Goal: Understand process/instructions: Learn about a topic

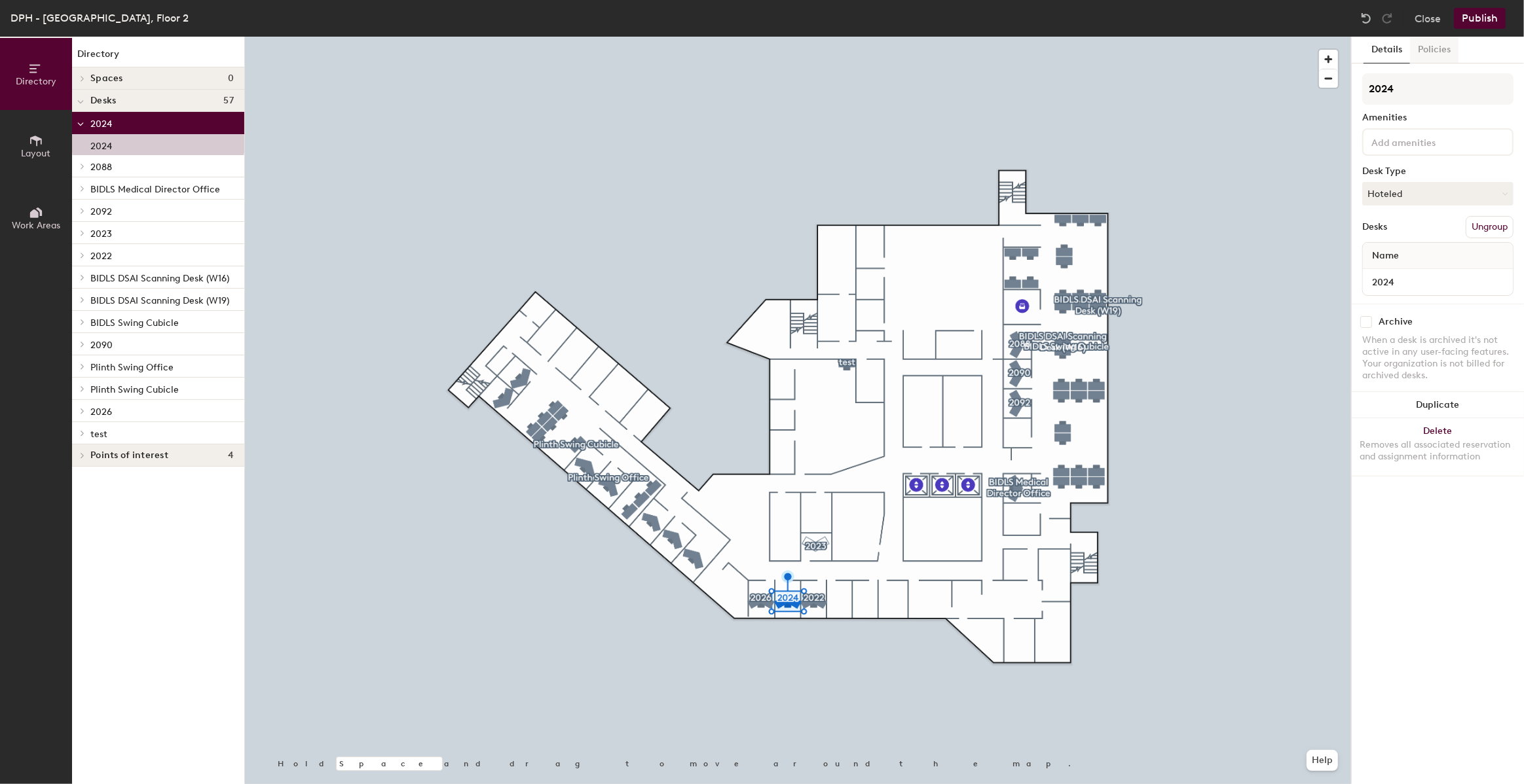
click at [1444, 51] on button "Policies" at bounding box center [1434, 50] width 48 height 27
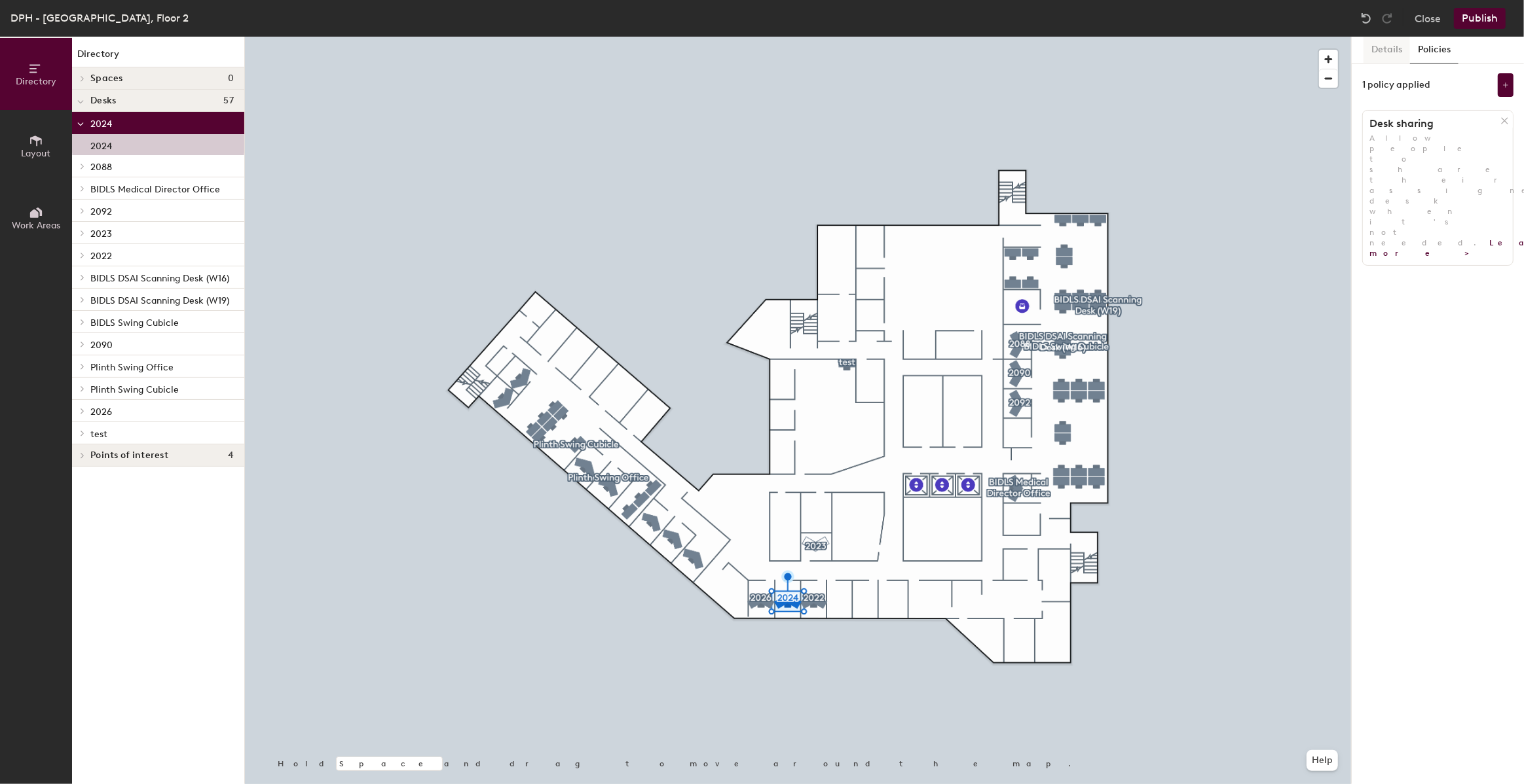
click at [1379, 51] on button "Details" at bounding box center [1387, 50] width 46 height 27
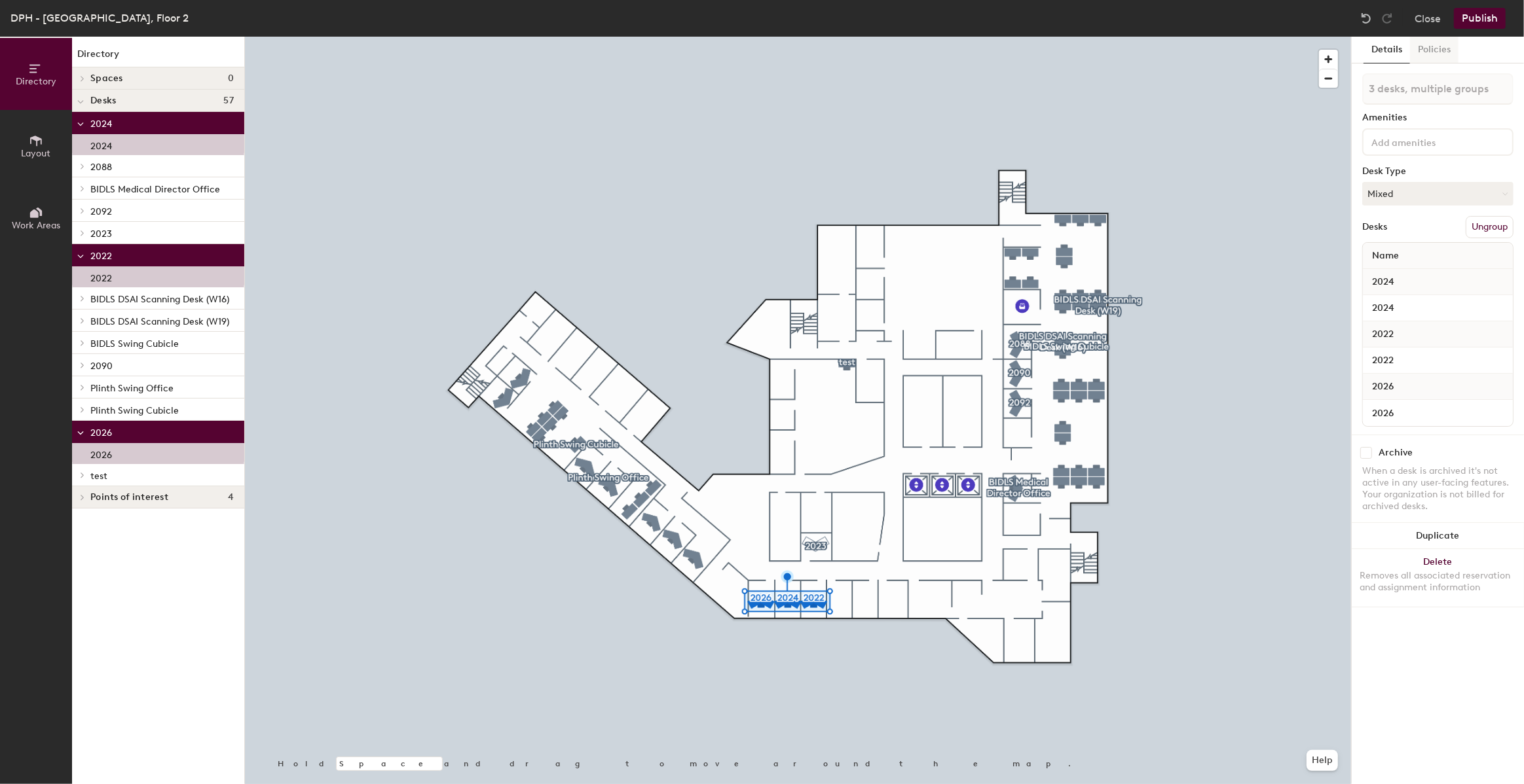
click at [1437, 53] on button "Policies" at bounding box center [1434, 50] width 48 height 27
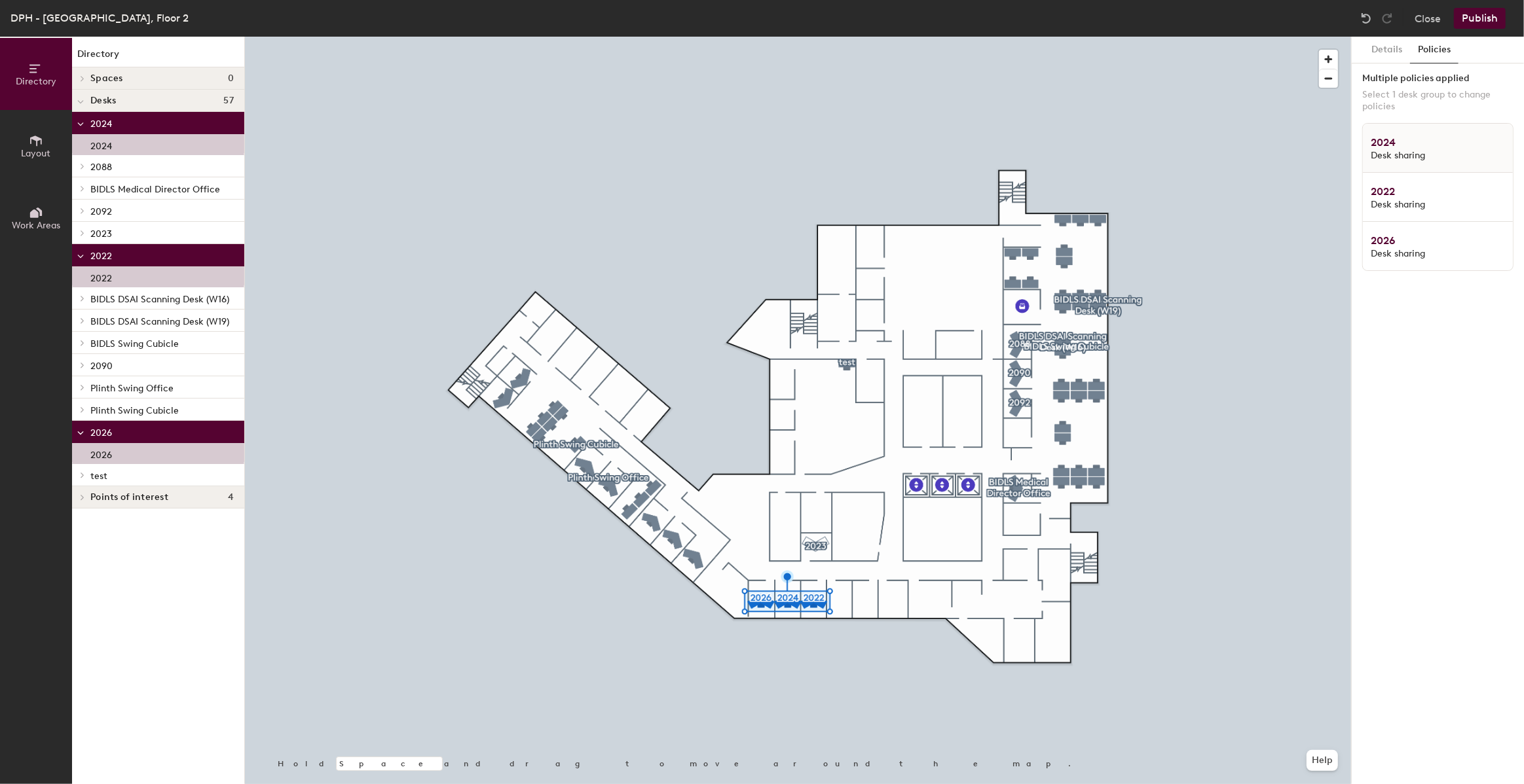
click at [1435, 153] on span "Desk sharing" at bounding box center [1428, 156] width 116 height 12
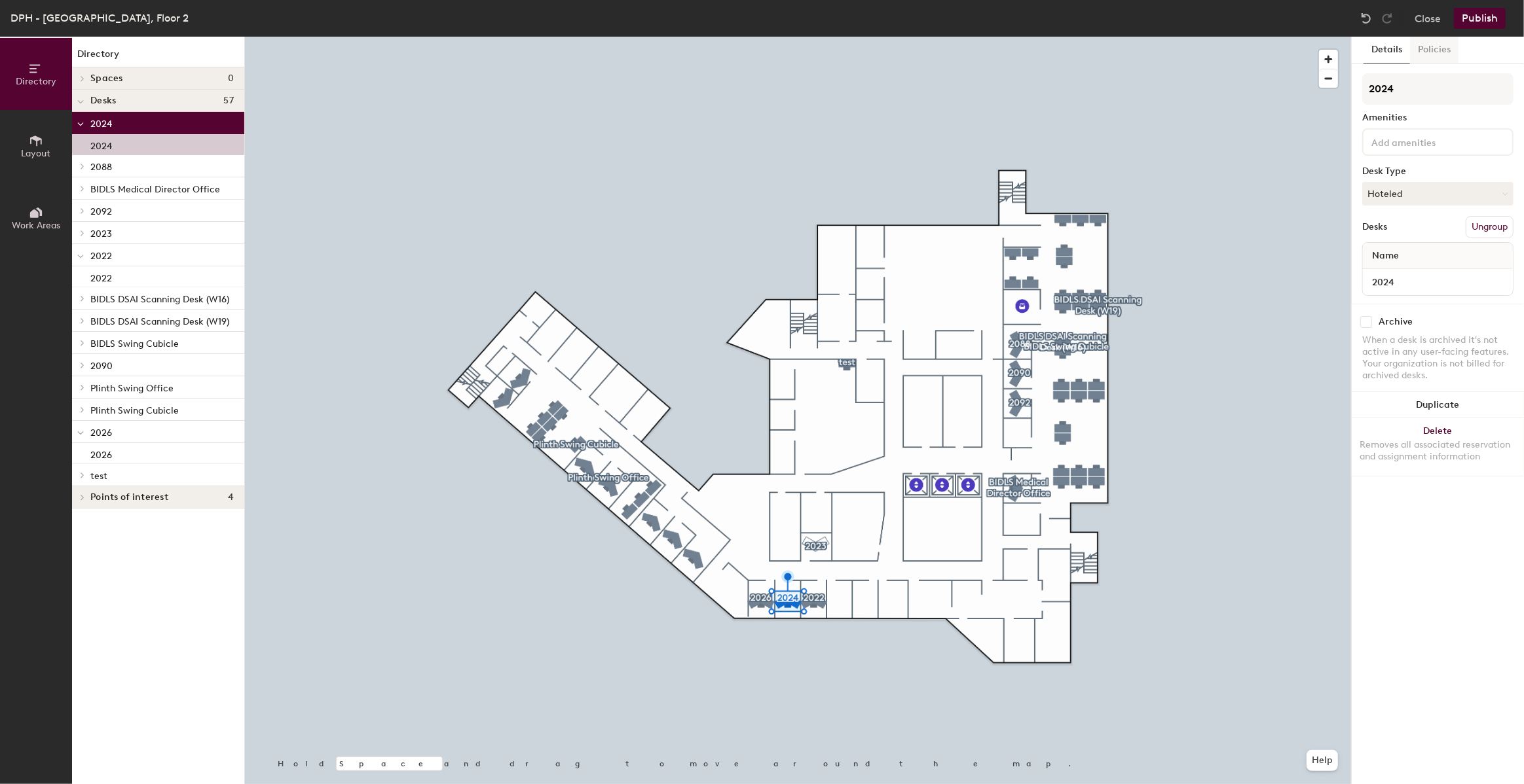
click at [1437, 48] on button "Policies" at bounding box center [1434, 50] width 48 height 27
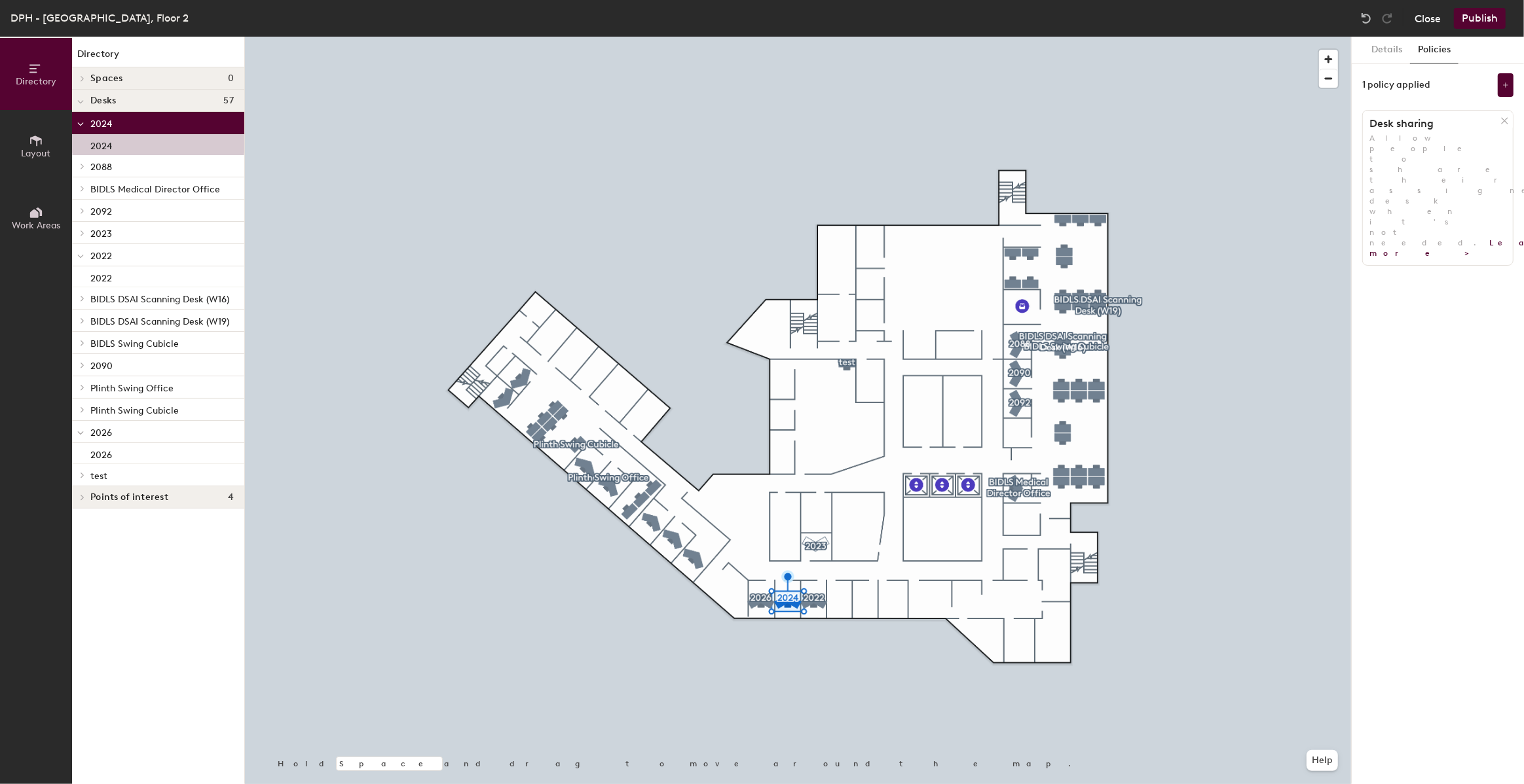
click at [1430, 20] on button "Close" at bounding box center [1427, 18] width 26 height 21
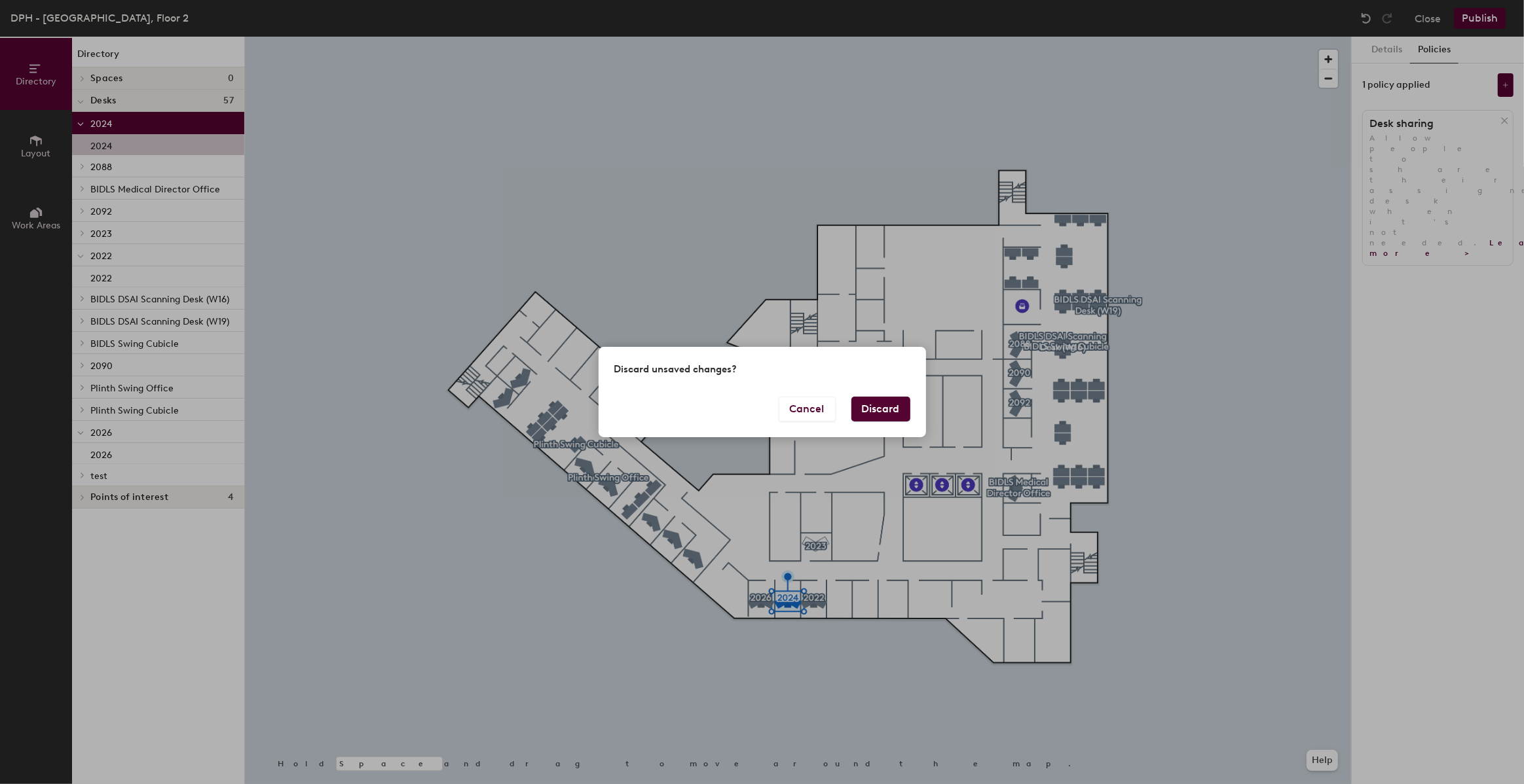
click at [871, 410] on button "Discard" at bounding box center [880, 409] width 59 height 25
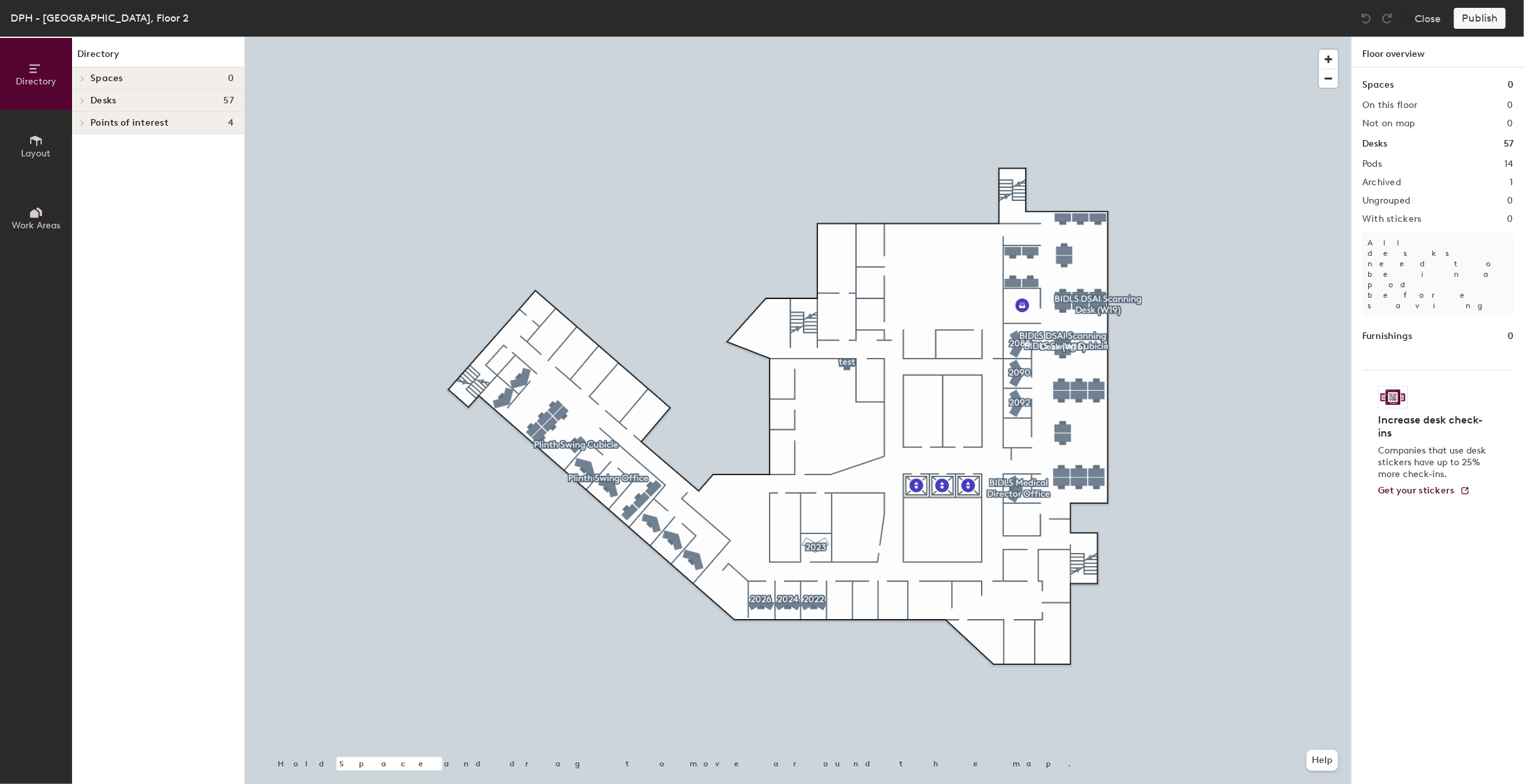
click at [794, 37] on div at bounding box center [798, 37] width 1106 height 0
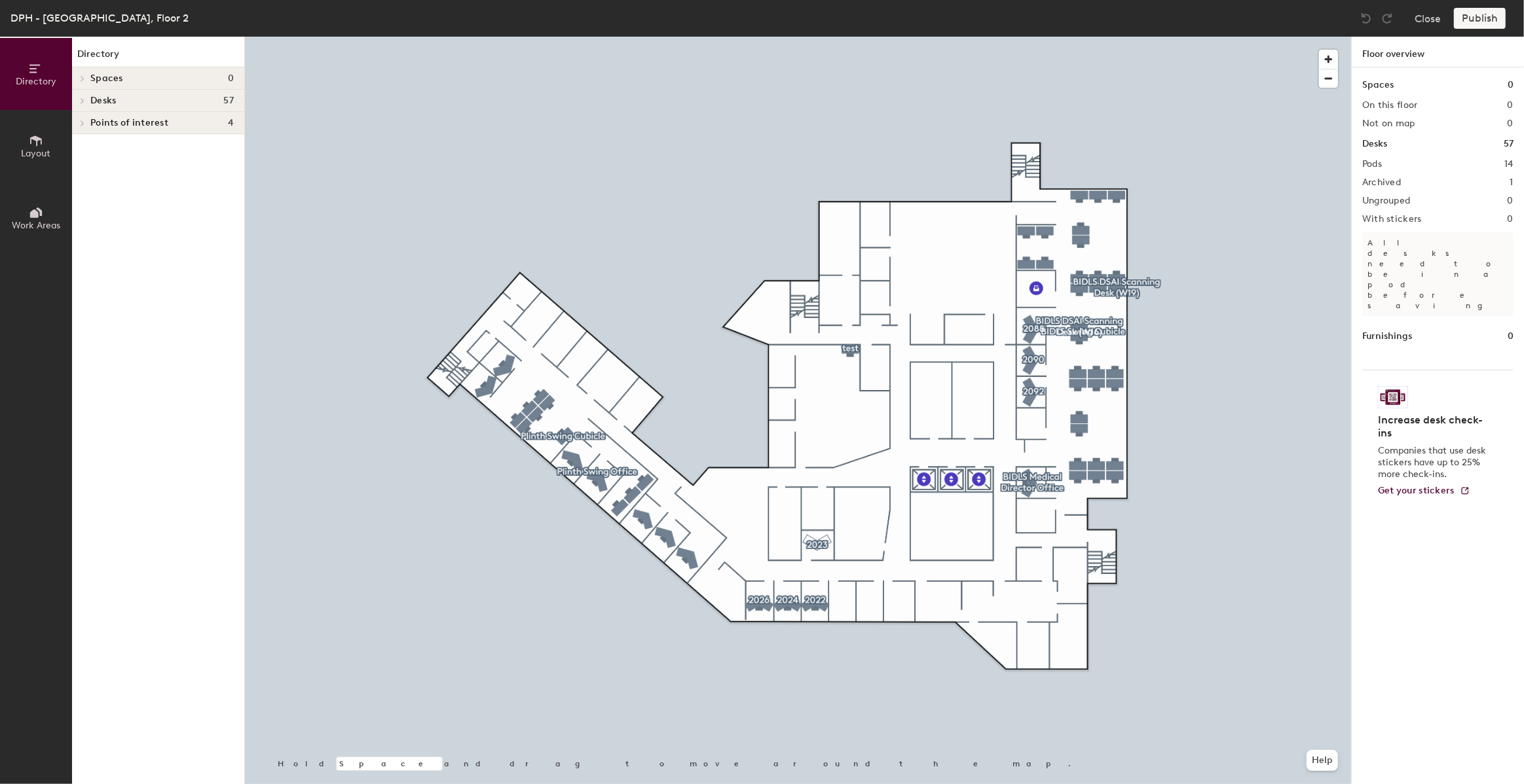
click at [794, 37] on div at bounding box center [798, 37] width 1106 height 0
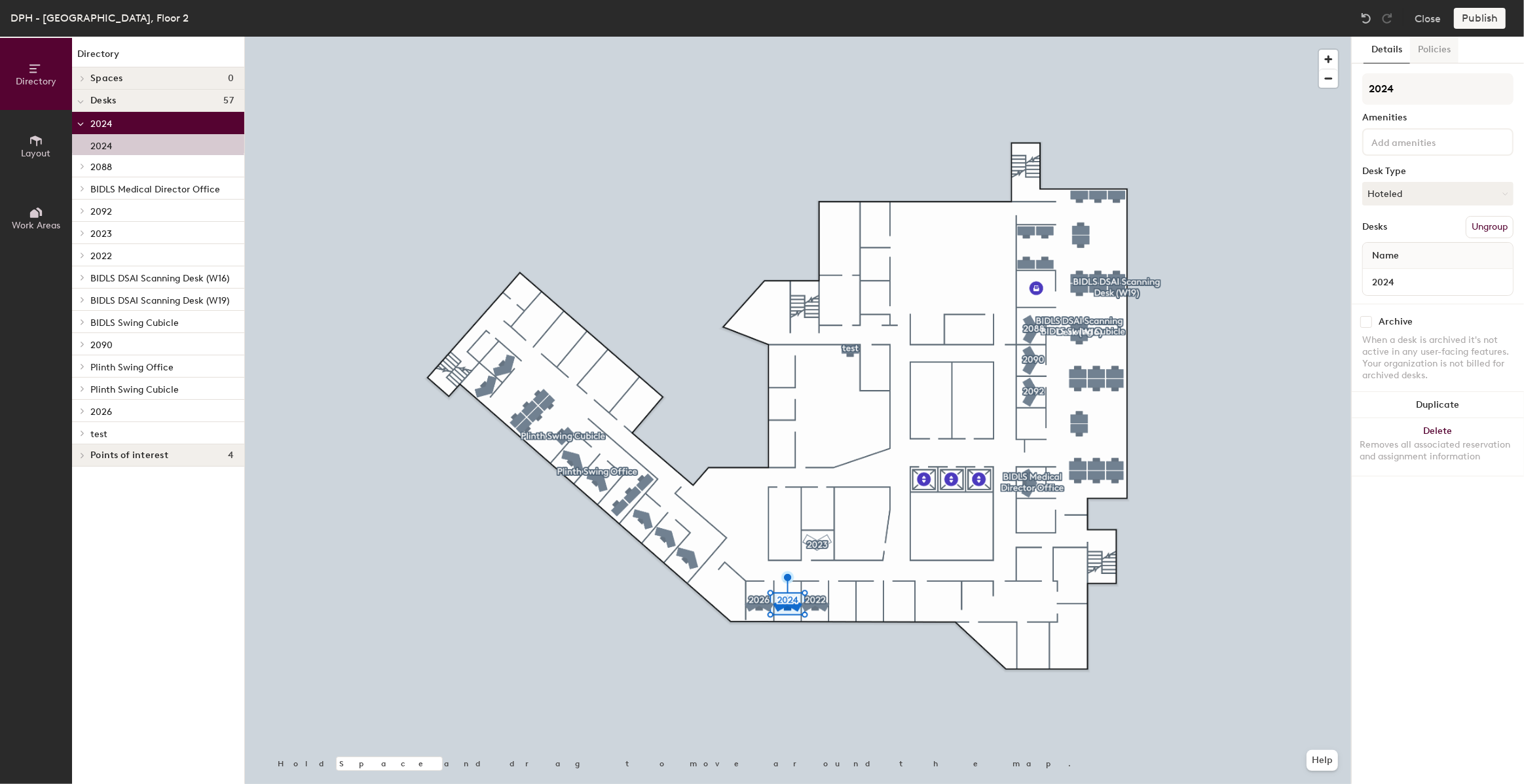
click at [1448, 50] on button "Policies" at bounding box center [1434, 50] width 48 height 27
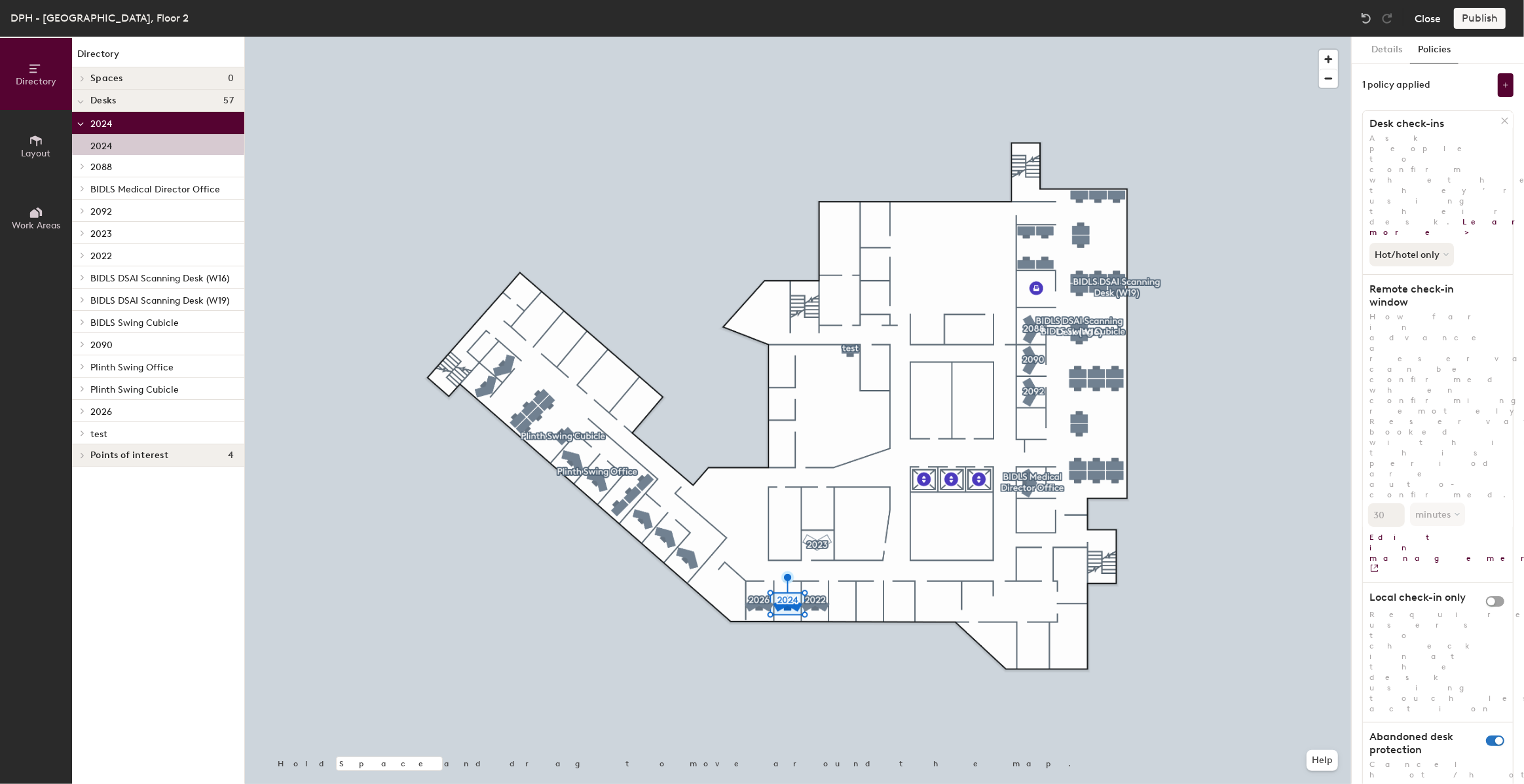
click at [1439, 11] on button "Close" at bounding box center [1427, 18] width 26 height 21
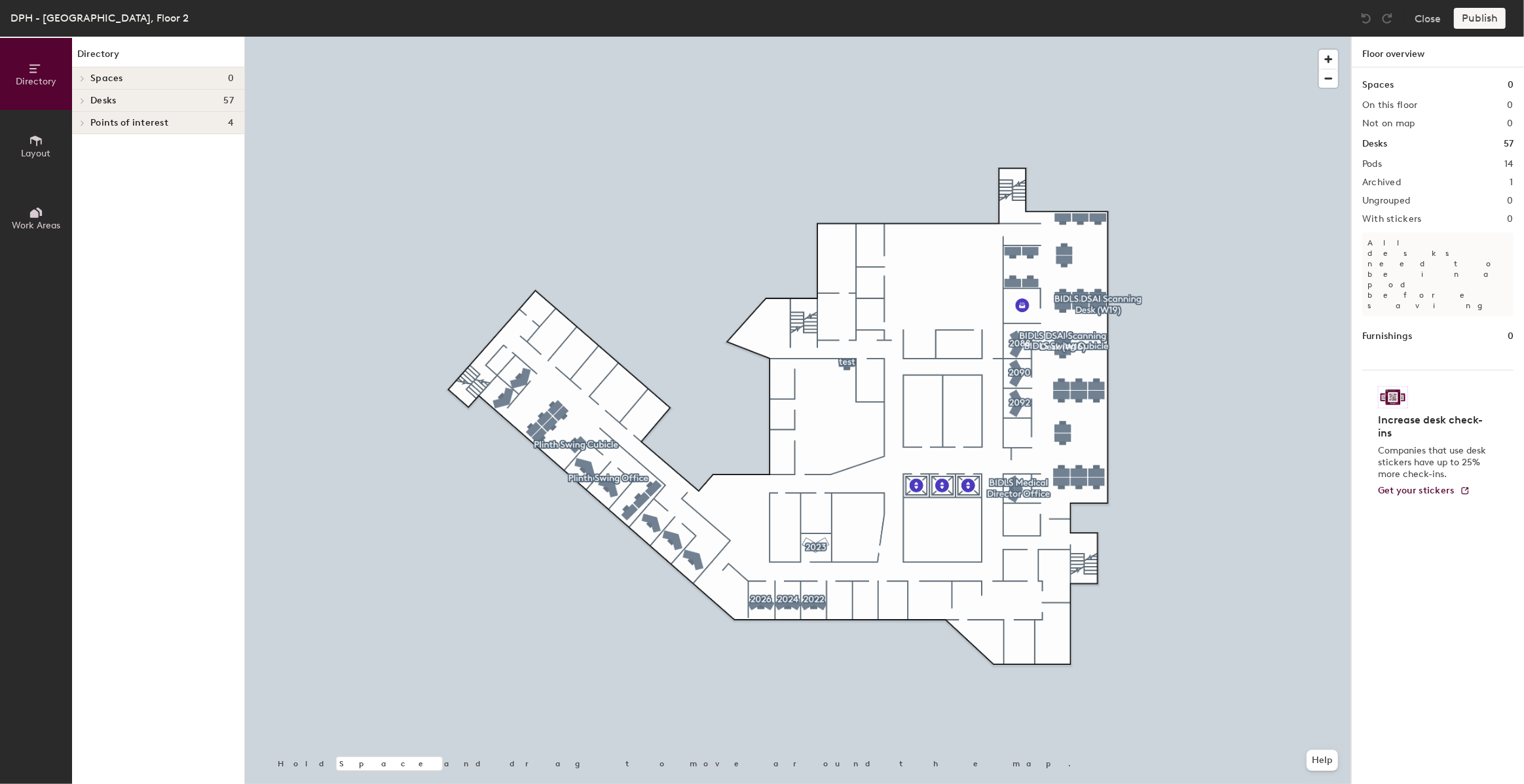
click at [841, 37] on div at bounding box center [798, 37] width 1106 height 0
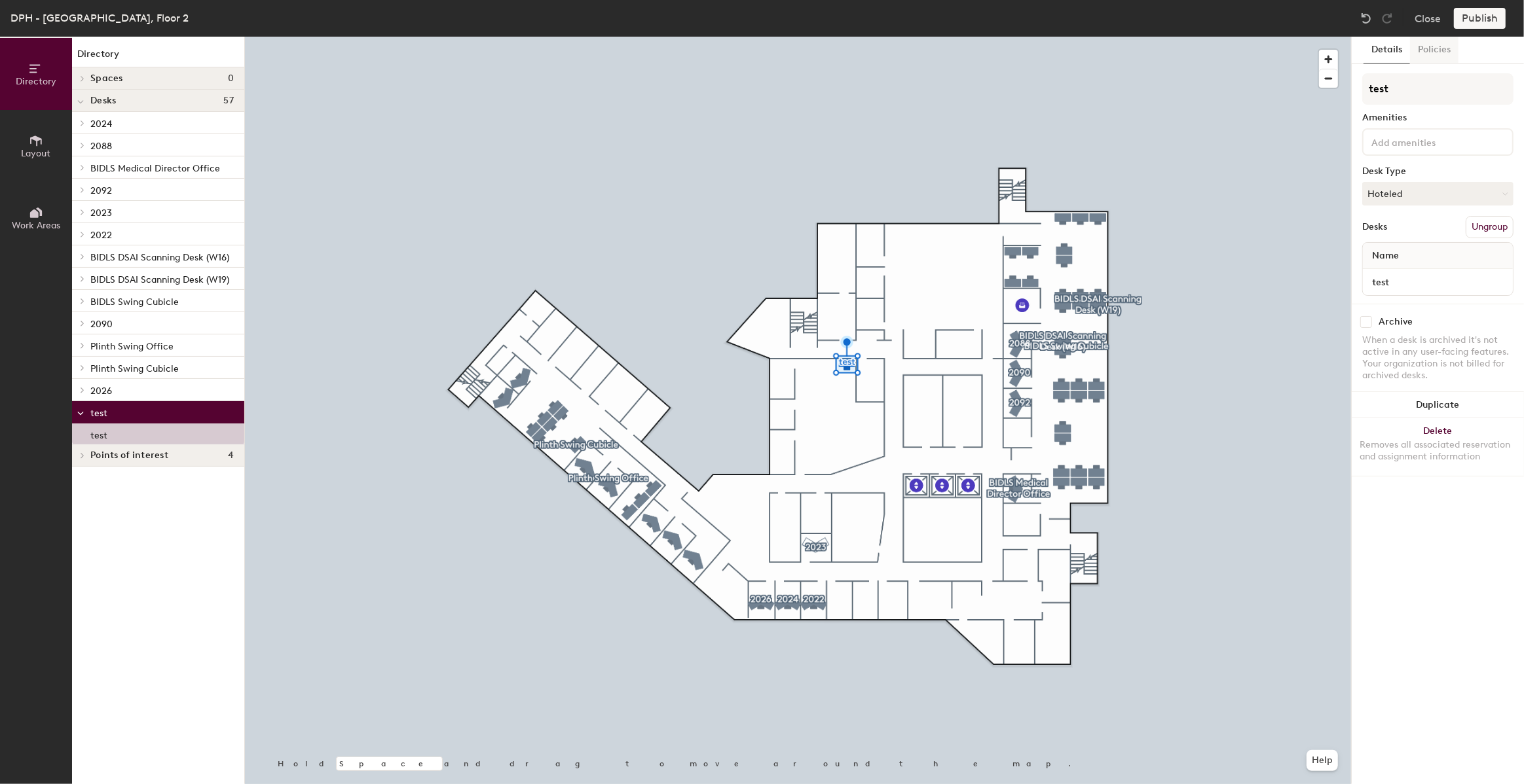
click at [1431, 47] on button "Policies" at bounding box center [1434, 50] width 48 height 27
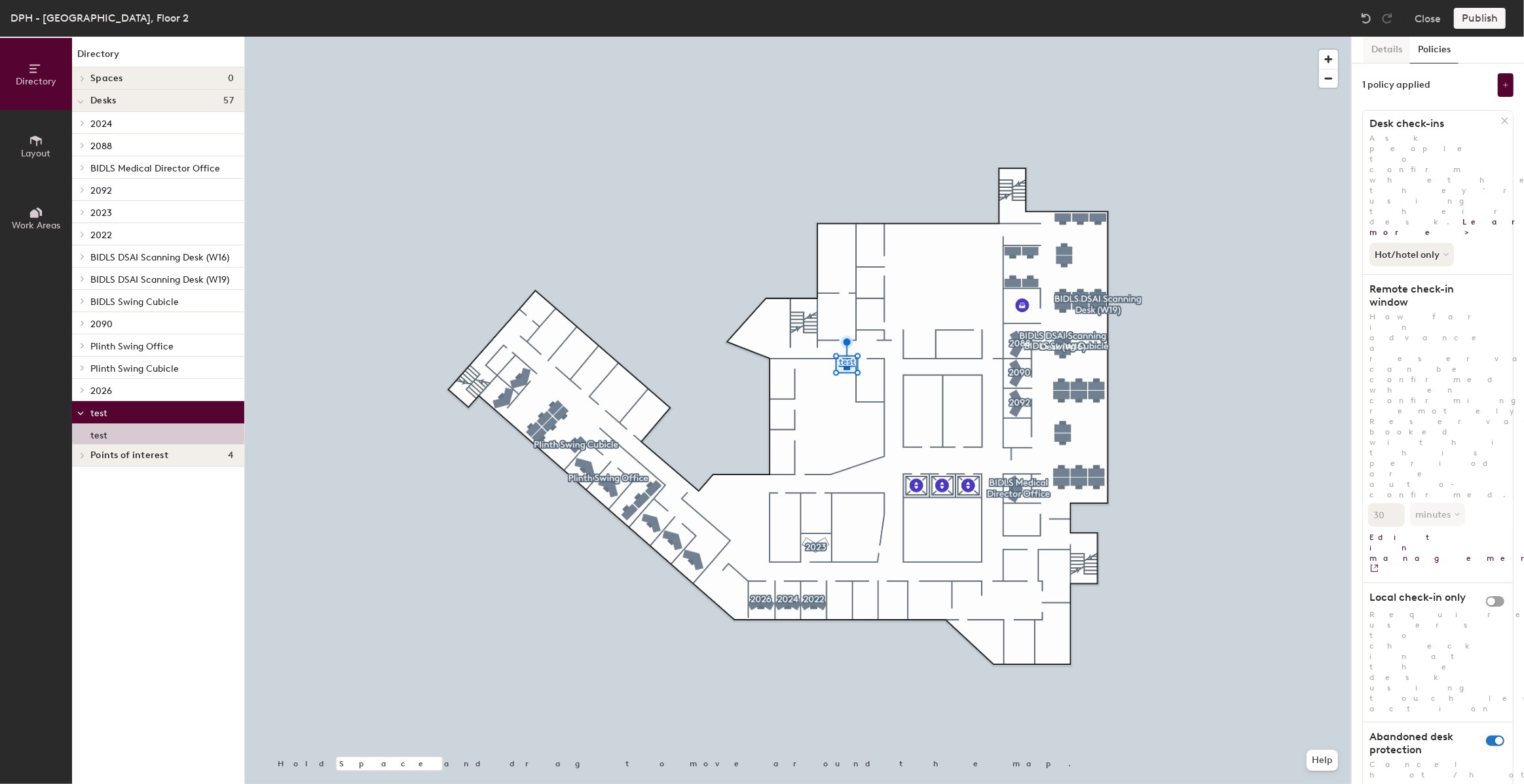
click at [1385, 48] on button "Details" at bounding box center [1387, 50] width 46 height 27
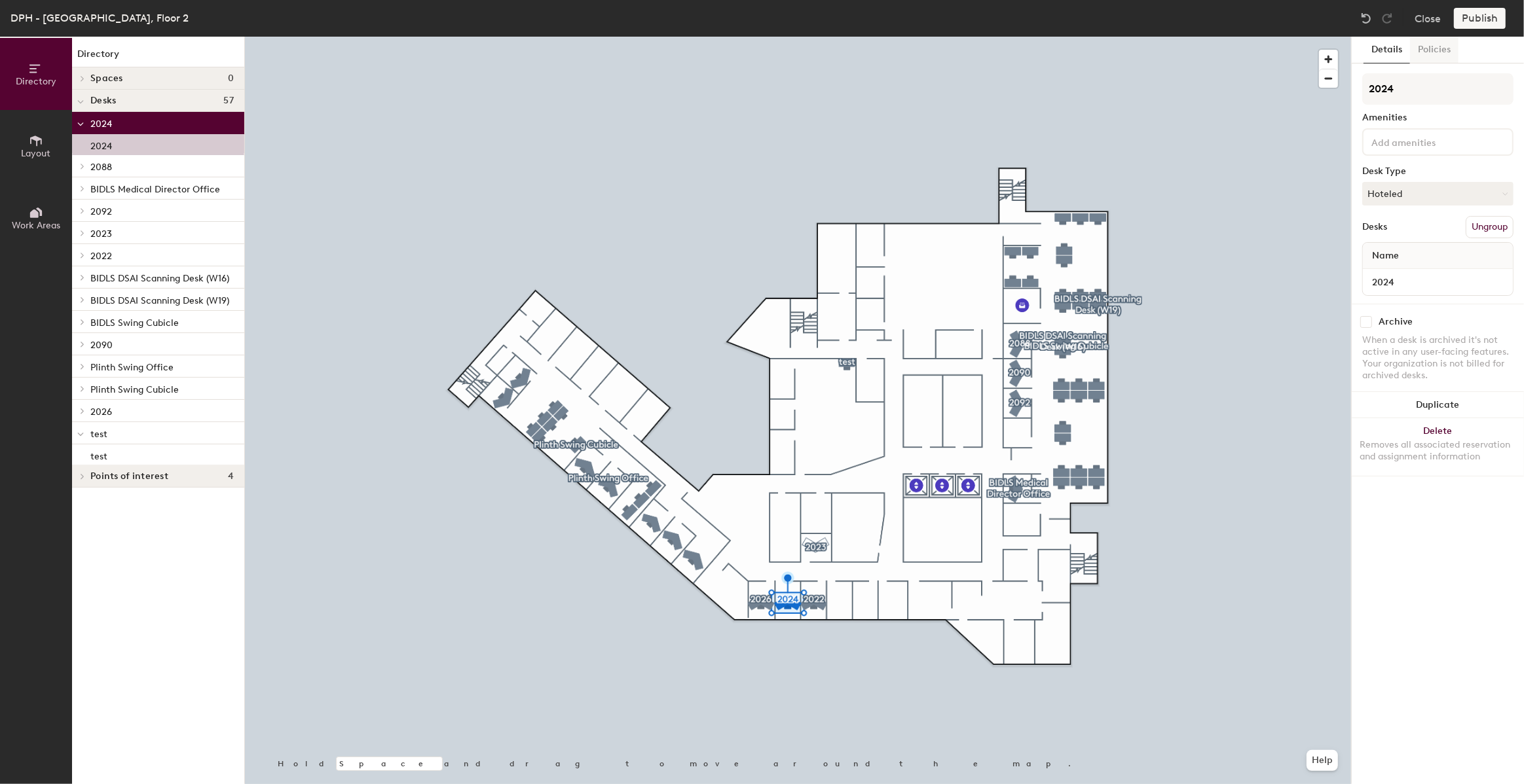
click at [1428, 57] on button "Policies" at bounding box center [1434, 50] width 48 height 27
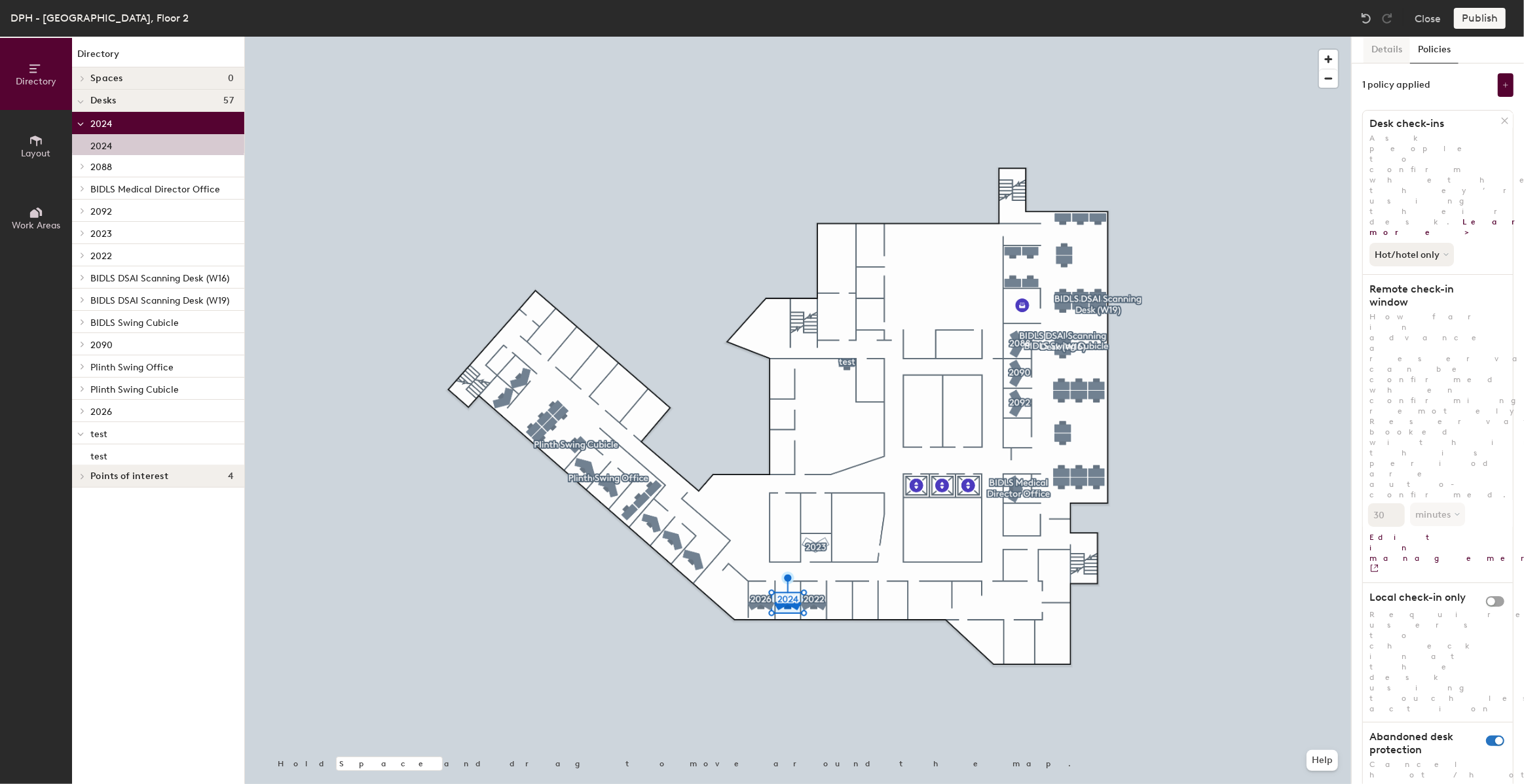
click at [1381, 52] on button "Details" at bounding box center [1387, 50] width 46 height 27
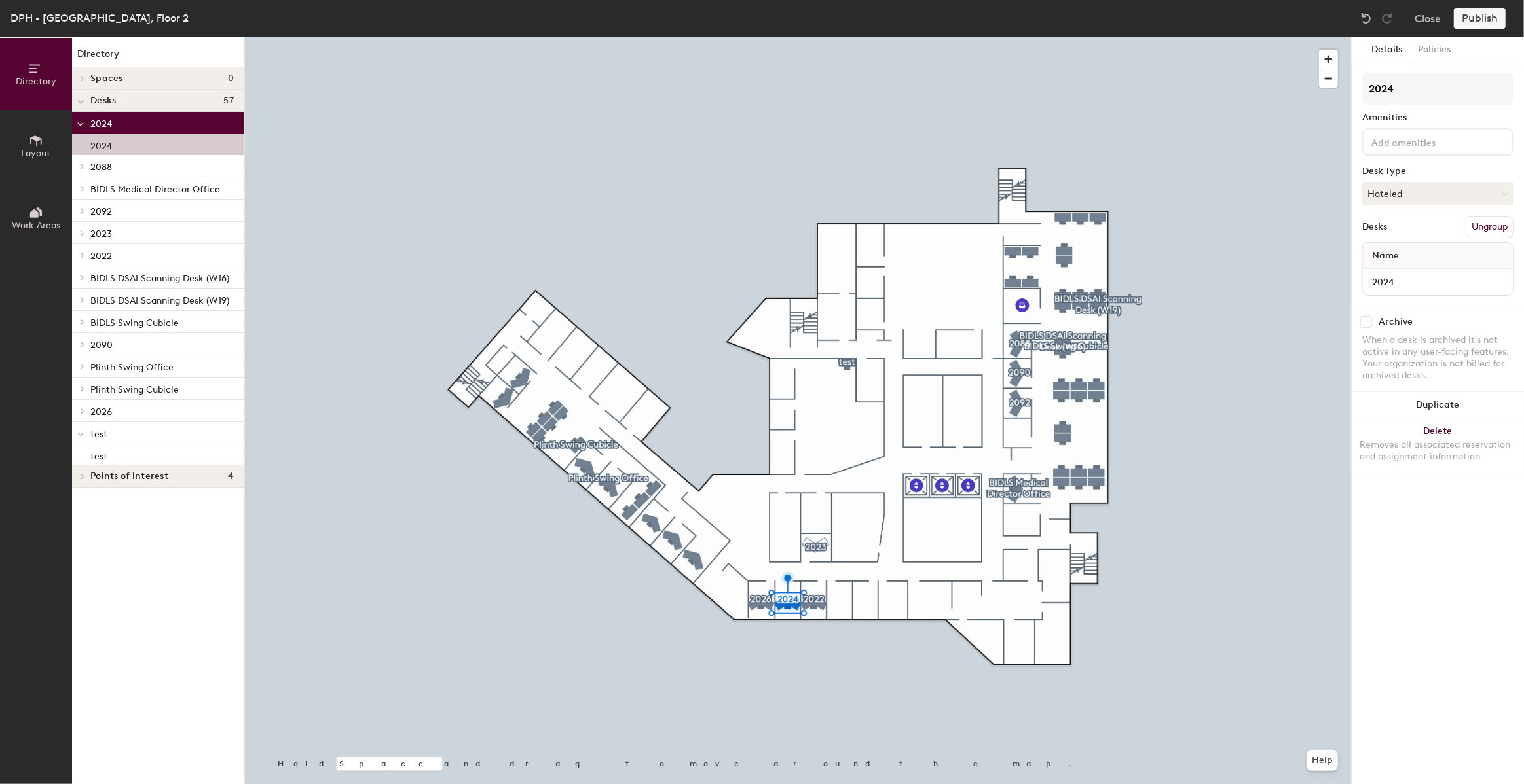
click at [1413, 18] on div "Close Publish" at bounding box center [1434, 18] width 158 height 21
click at [1418, 23] on button "Close" at bounding box center [1427, 18] width 26 height 21
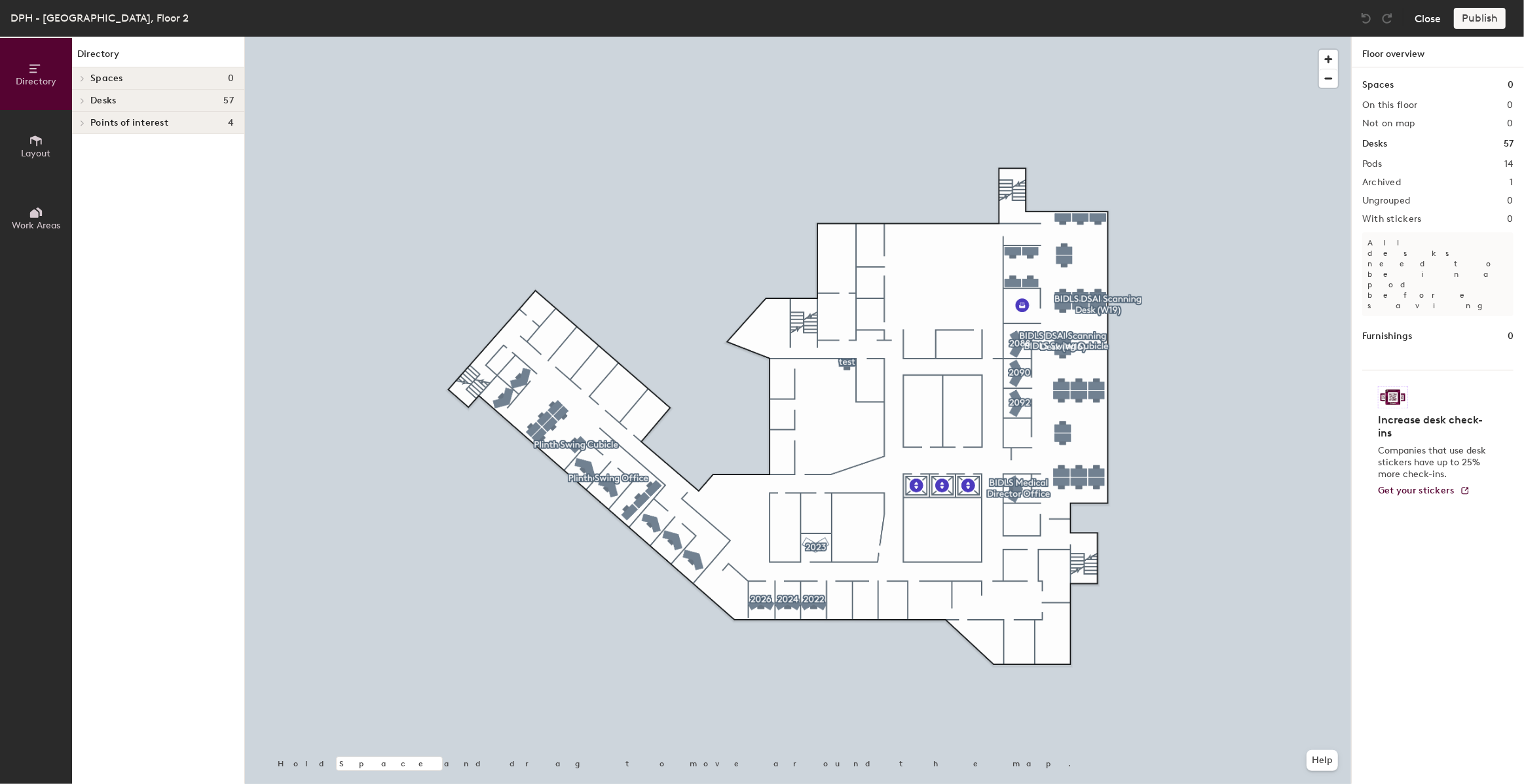
click at [1422, 25] on button "Close" at bounding box center [1427, 18] width 26 height 21
